Goal: Task Accomplishment & Management: Manage account settings

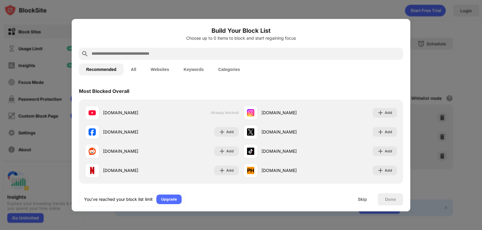
click at [134, 72] on button "All" at bounding box center [133, 70] width 20 height 12
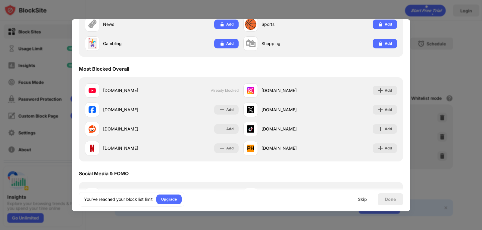
scroll to position [90, 0]
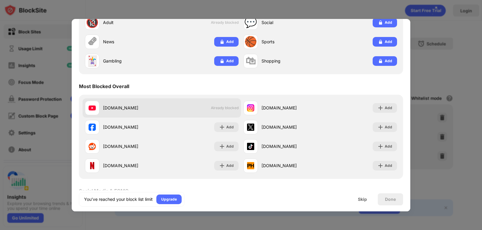
click at [201, 112] on div "[DOMAIN_NAME] Already blocked" at bounding box center [161, 107] width 158 height 19
click at [118, 111] on div "[DOMAIN_NAME]" at bounding box center [123, 108] width 77 height 14
click at [114, 107] on div "[DOMAIN_NAME]" at bounding box center [132, 108] width 59 height 6
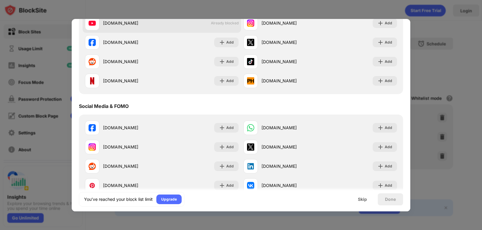
scroll to position [181, 0]
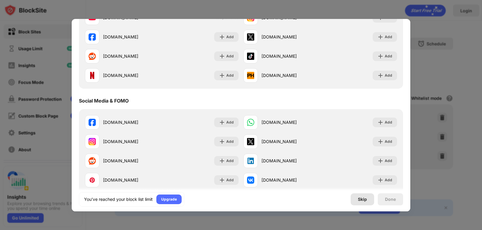
click at [364, 200] on div "Skip" at bounding box center [362, 199] width 9 height 5
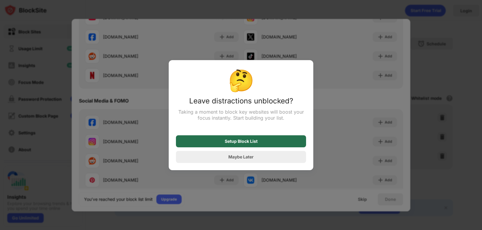
click at [261, 143] on div "Setup Block List" at bounding box center [241, 141] width 130 height 12
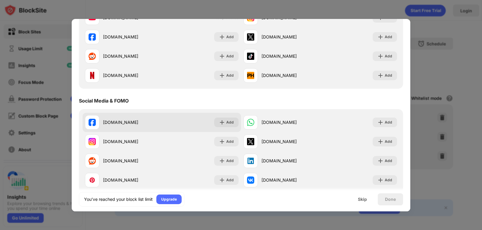
click at [180, 123] on div "[DOMAIN_NAME] Add" at bounding box center [161, 122] width 158 height 19
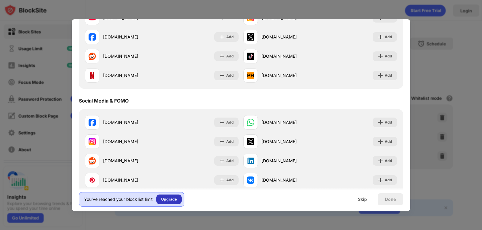
click at [174, 199] on div "Upgrade" at bounding box center [169, 200] width 16 height 6
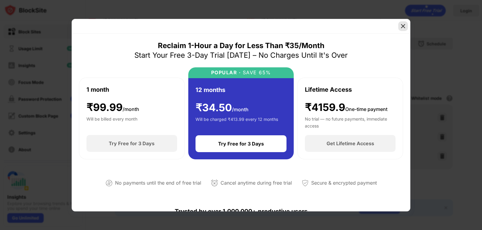
click at [404, 25] on img at bounding box center [403, 26] width 6 height 6
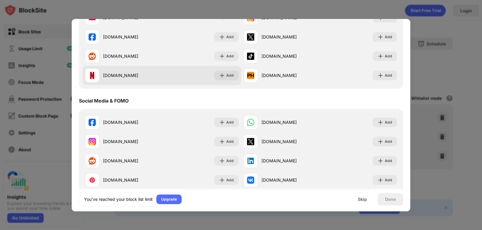
scroll to position [60, 0]
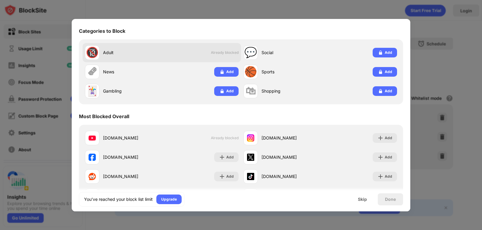
click at [89, 52] on div "🔞" at bounding box center [92, 52] width 13 height 12
